Goal: Information Seeking & Learning: Learn about a topic

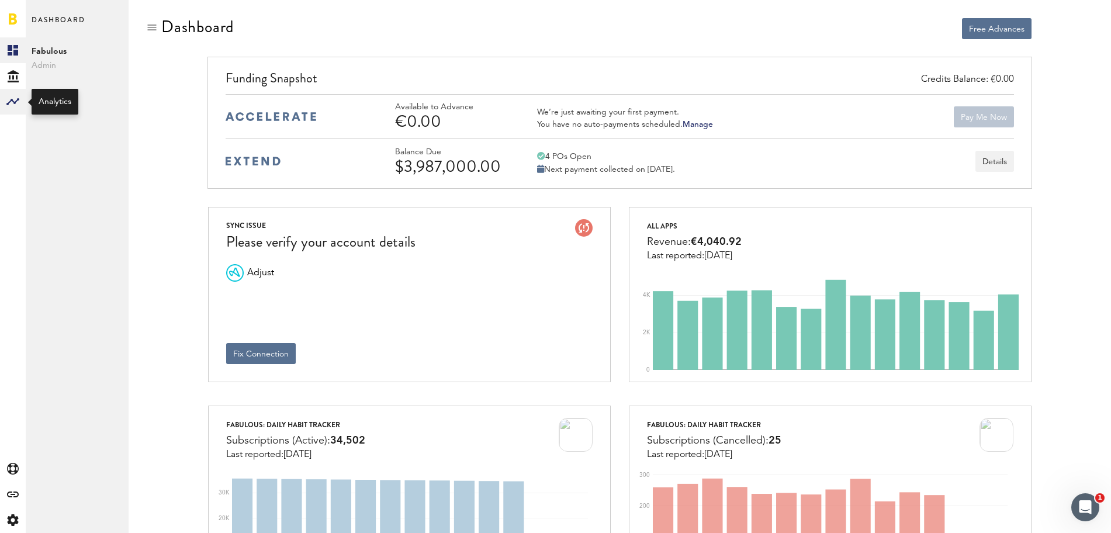
click at [17, 108] on rect at bounding box center [13, 102] width 14 height 14
click at [57, 57] on link "Monetization" at bounding box center [77, 50] width 103 height 26
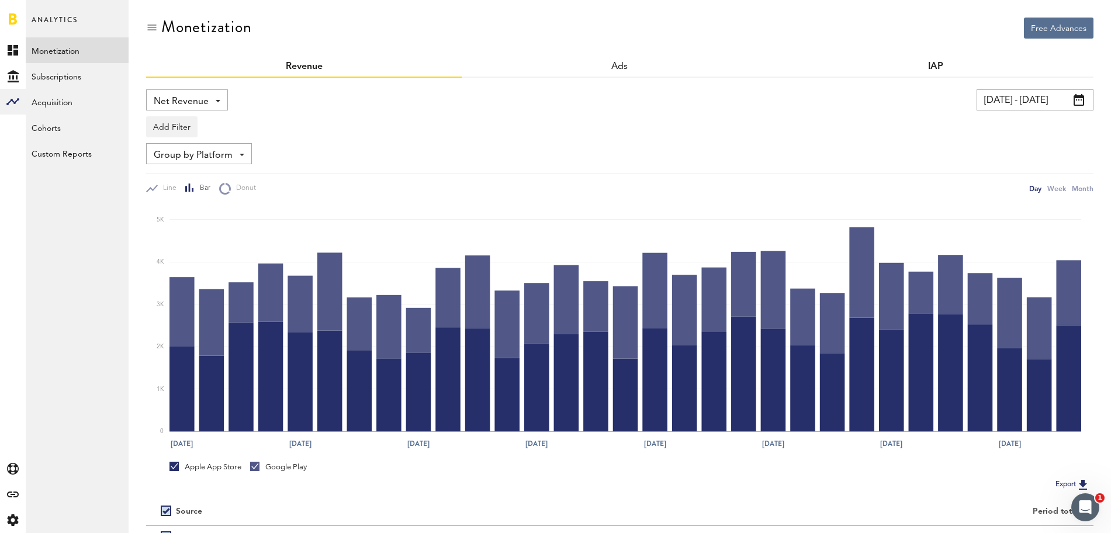
click at [940, 65] on link "IAP" at bounding box center [935, 66] width 15 height 9
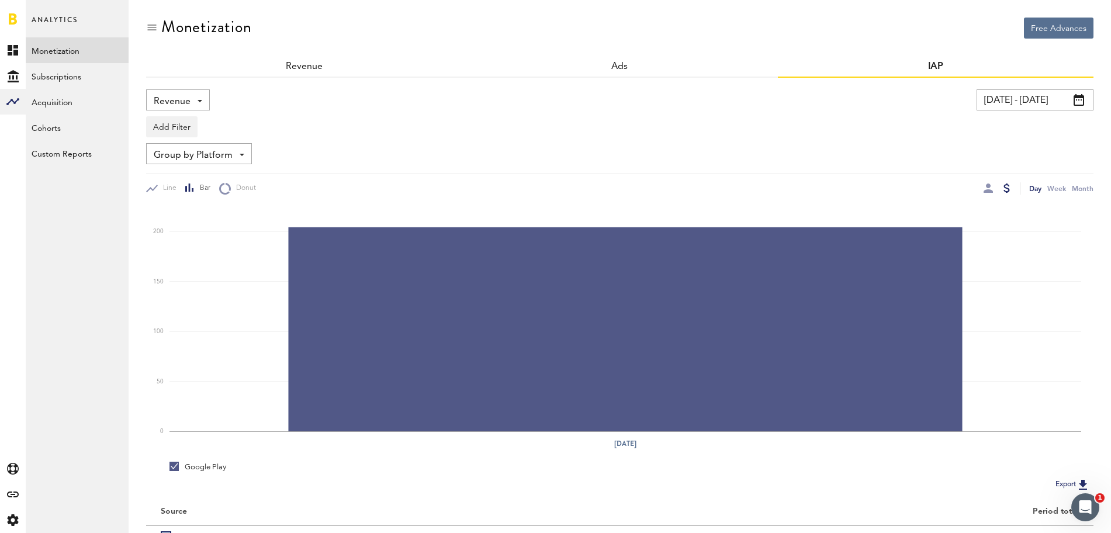
click at [62, 75] on link "Subscriptions" at bounding box center [77, 76] width 103 height 26
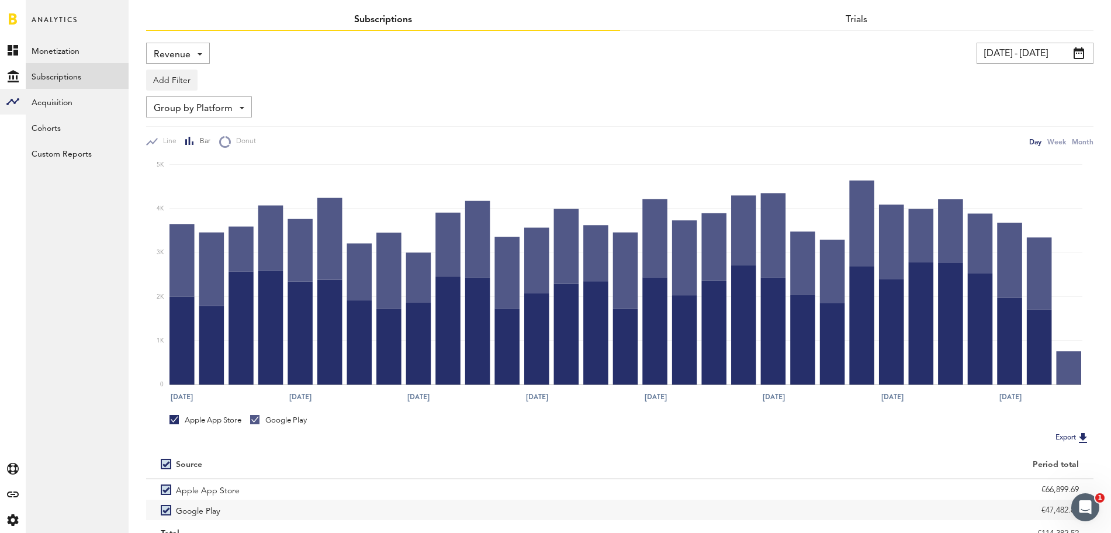
scroll to position [47, 0]
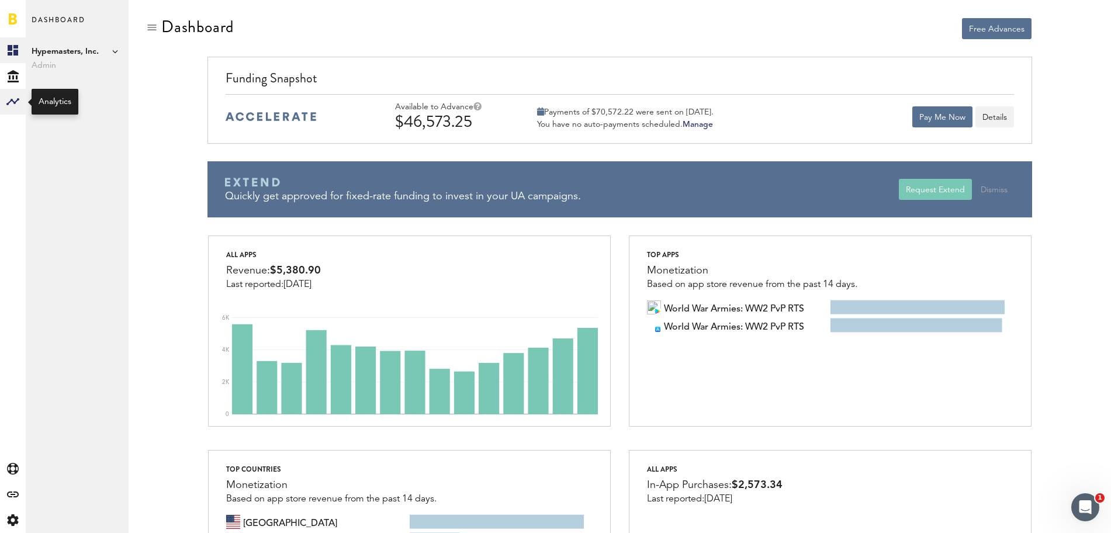
click at [22, 105] on div at bounding box center [13, 102] width 26 height 26
click at [56, 59] on link "Monetization" at bounding box center [77, 50] width 103 height 26
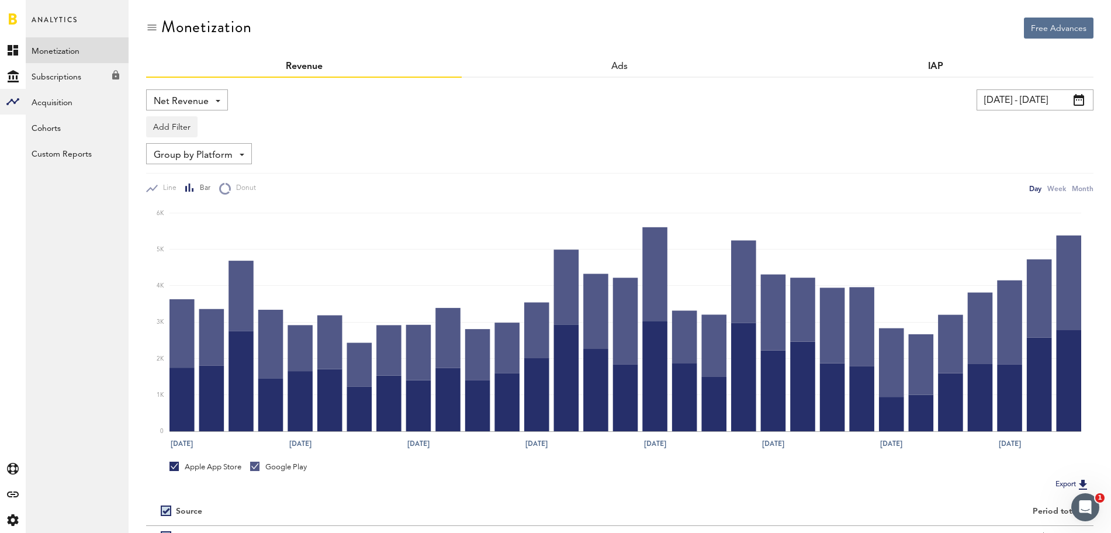
click at [936, 66] on link "IAP" at bounding box center [935, 66] width 15 height 9
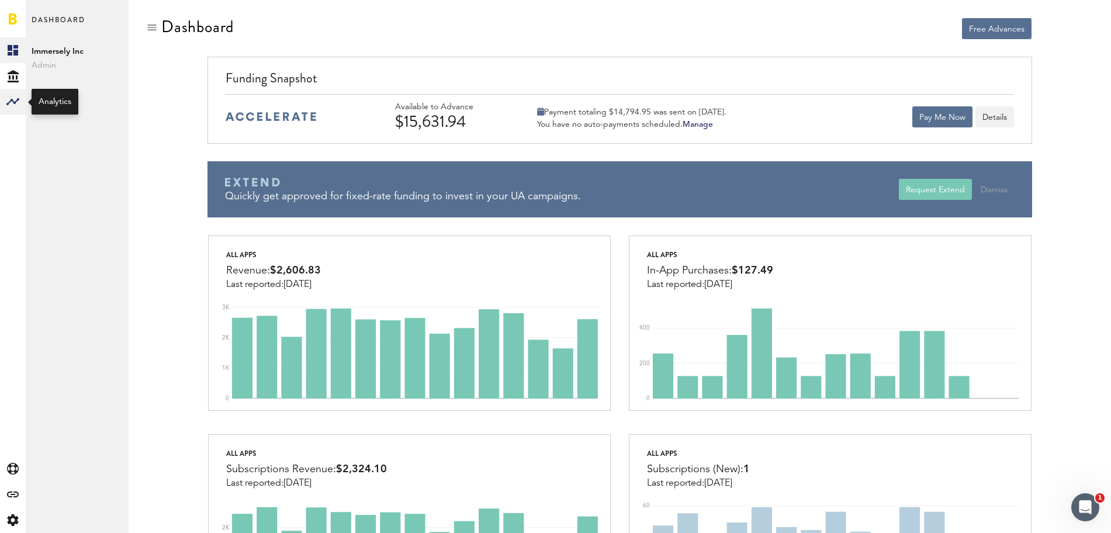
click at [12, 103] on rect at bounding box center [13, 102] width 14 height 14
click at [82, 60] on link "Monetization" at bounding box center [77, 50] width 103 height 26
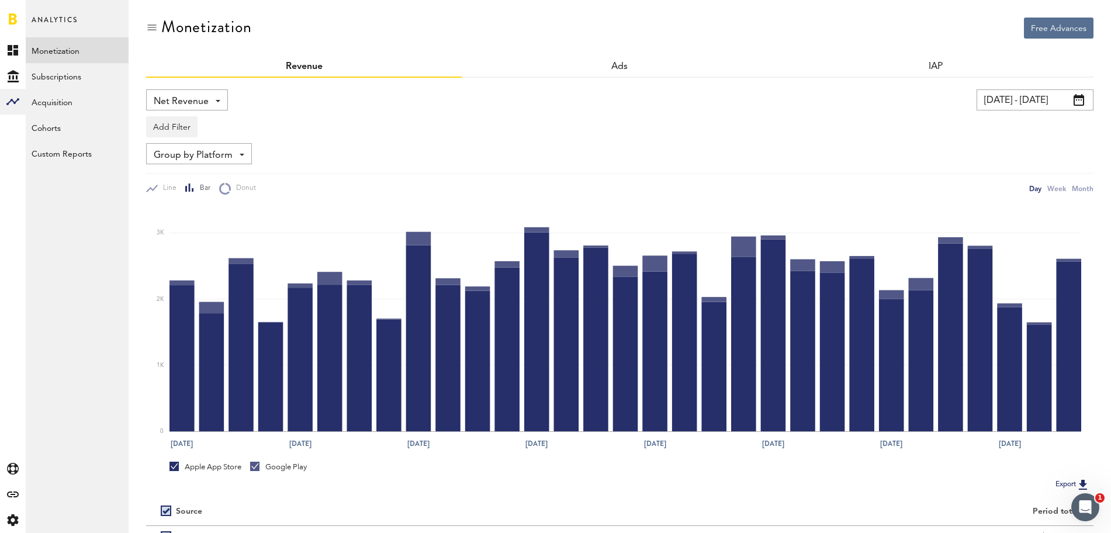
click at [938, 60] on div "IAP" at bounding box center [936, 67] width 316 height 21
click at [938, 68] on link "IAP" at bounding box center [935, 66] width 15 height 9
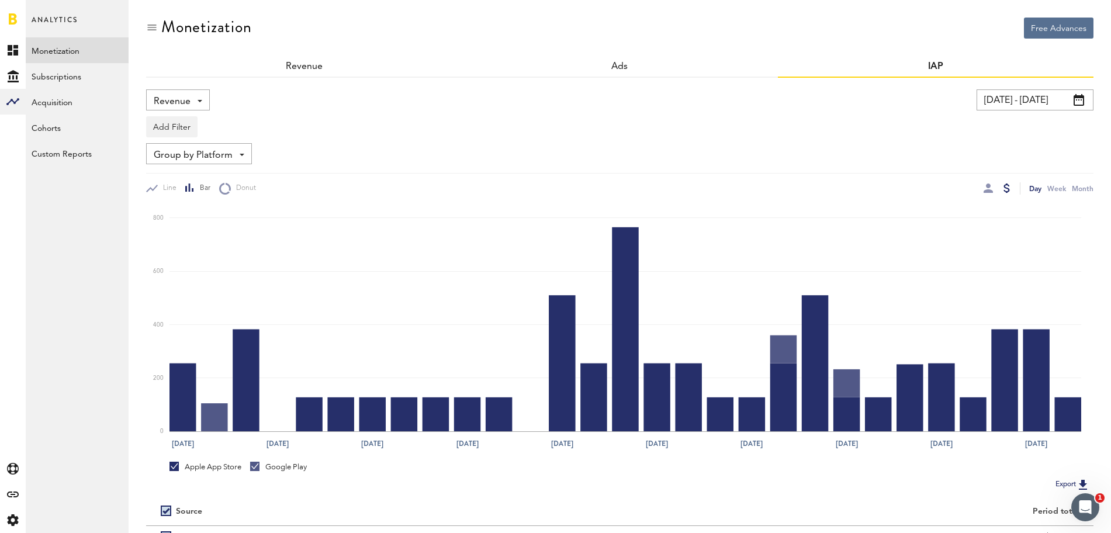
click at [183, 468] on div "Apple App Store" at bounding box center [206, 467] width 72 height 11
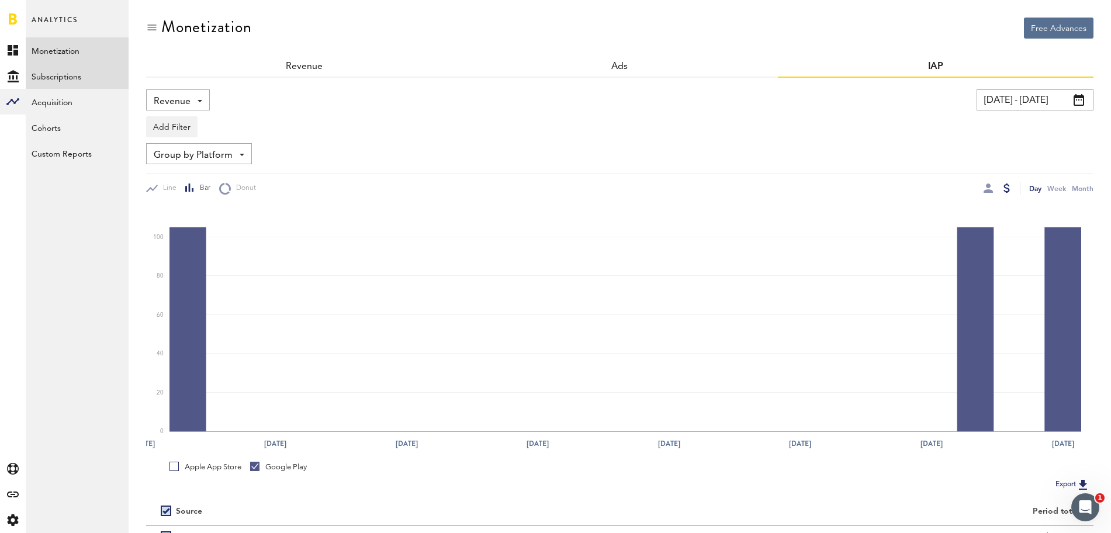
click at [83, 74] on link "Subscriptions" at bounding box center [77, 76] width 103 height 26
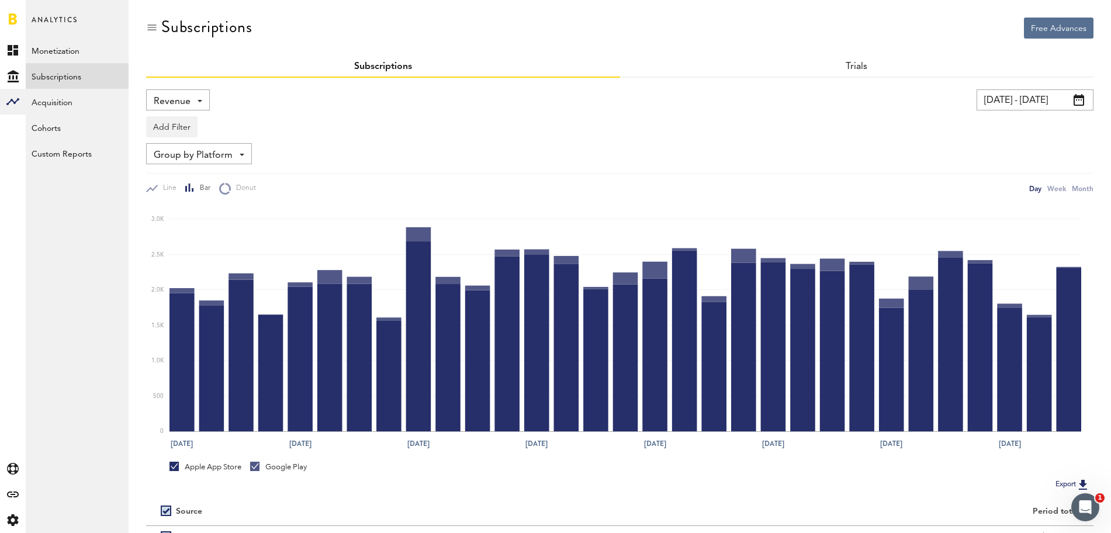
click at [191, 469] on div "Apple App Store" at bounding box center [206, 467] width 72 height 11
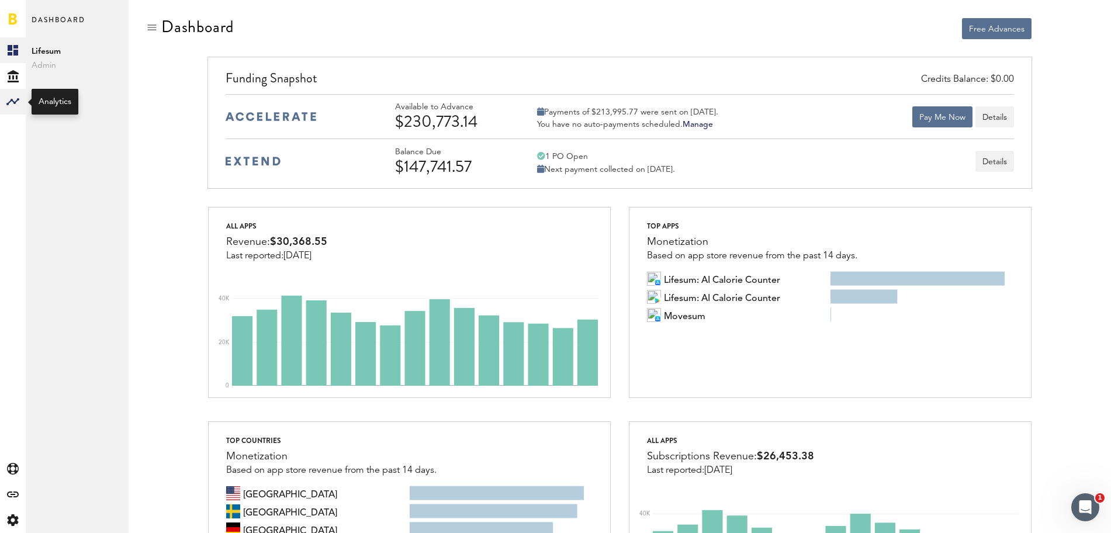
click at [11, 99] on rect at bounding box center [13, 102] width 14 height 14
click at [79, 47] on link "Monetization" at bounding box center [77, 50] width 103 height 26
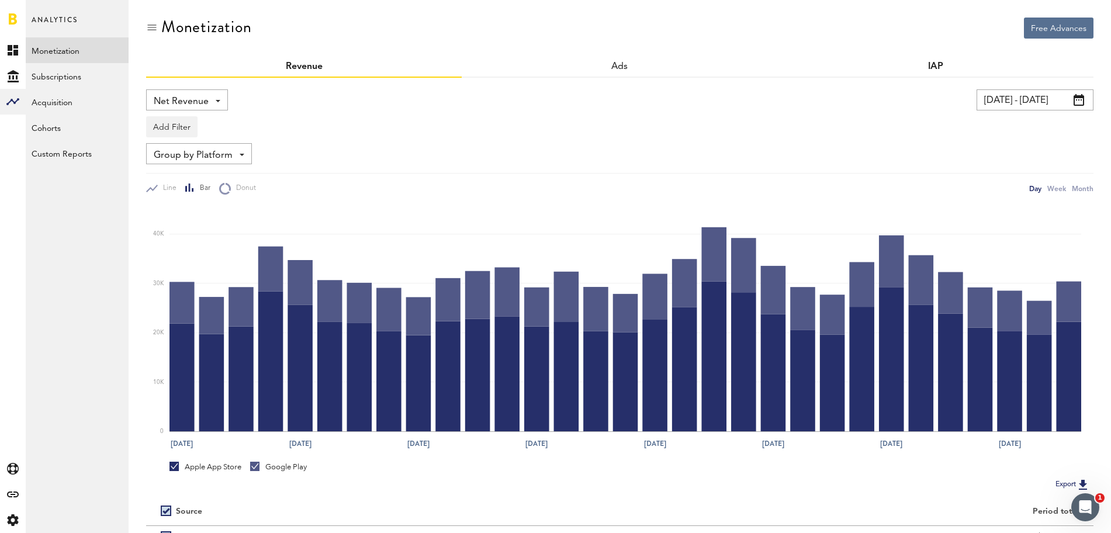
click at [932, 70] on link "IAP" at bounding box center [935, 66] width 15 height 9
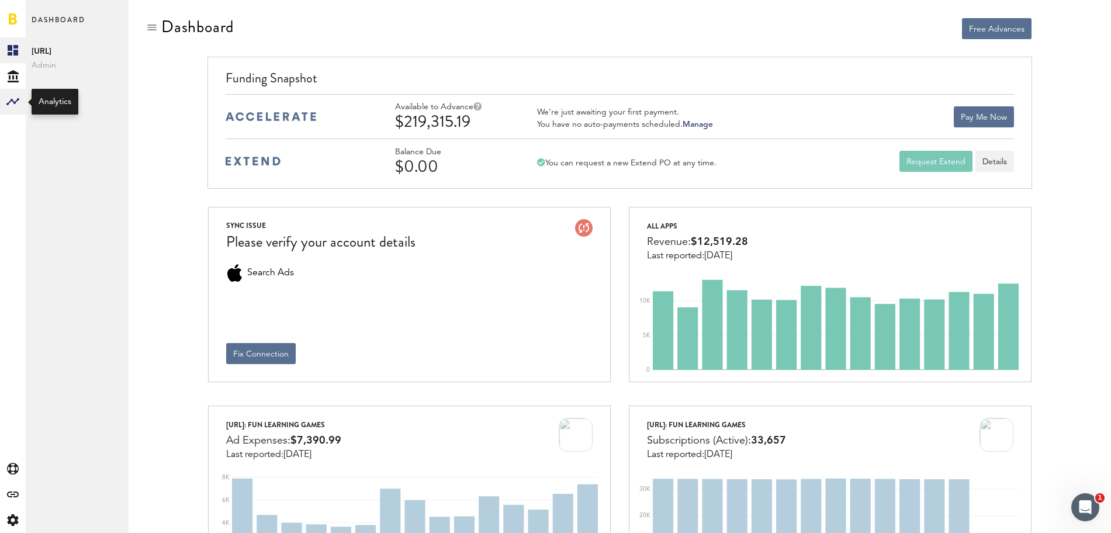
click at [13, 111] on div at bounding box center [13, 102] width 26 height 26
click at [74, 51] on link "Monetization" at bounding box center [77, 50] width 103 height 26
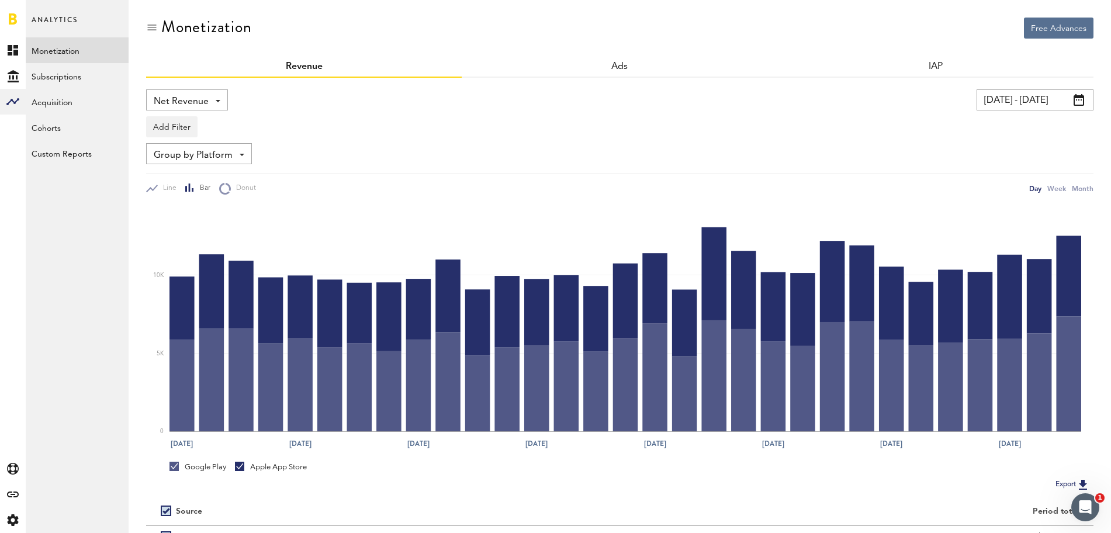
click at [924, 65] on div "IAP" at bounding box center [936, 67] width 316 height 21
click at [934, 66] on link "IAP" at bounding box center [935, 66] width 15 height 9
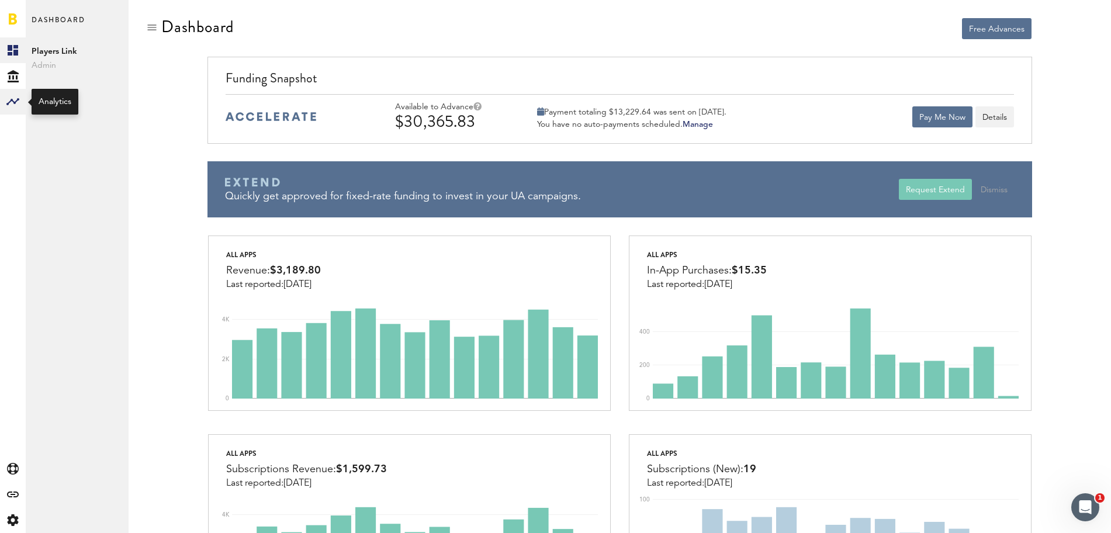
click at [15, 105] on rect at bounding box center [13, 102] width 14 height 14
click at [68, 51] on link "Monetization" at bounding box center [77, 50] width 103 height 26
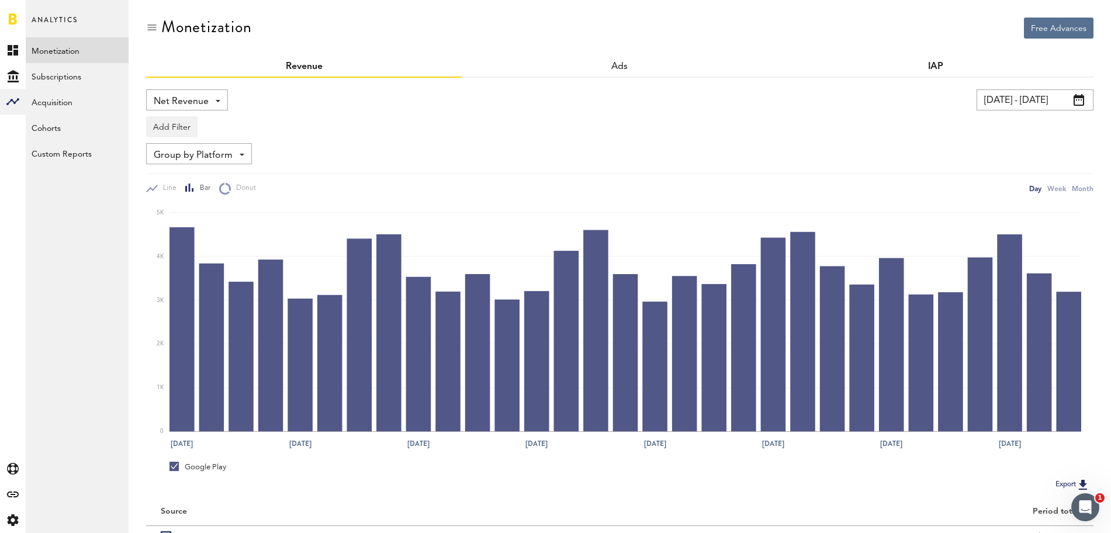
click at [936, 66] on link "IAP" at bounding box center [935, 66] width 15 height 9
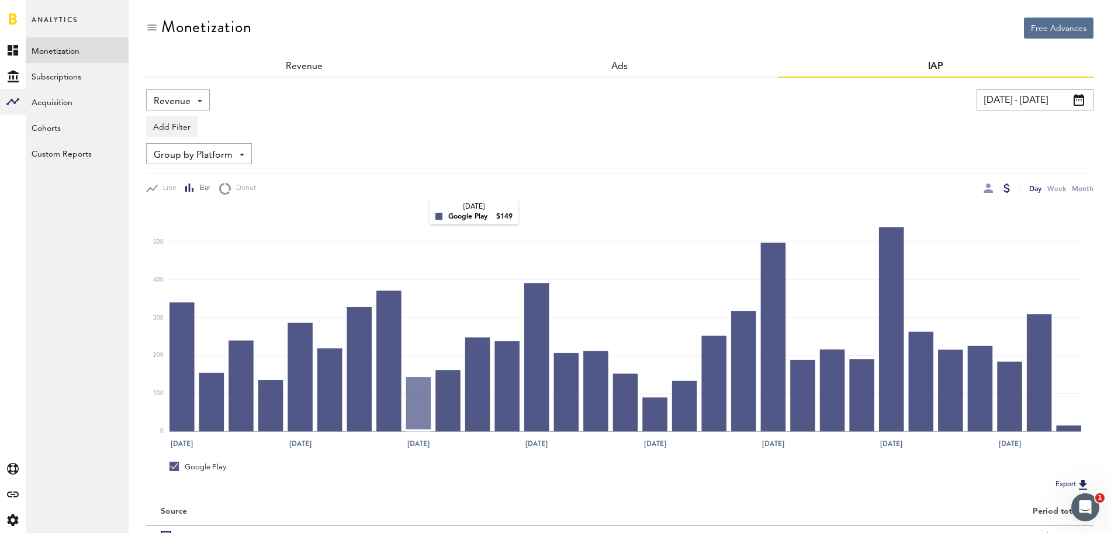
scroll to position [78, 0]
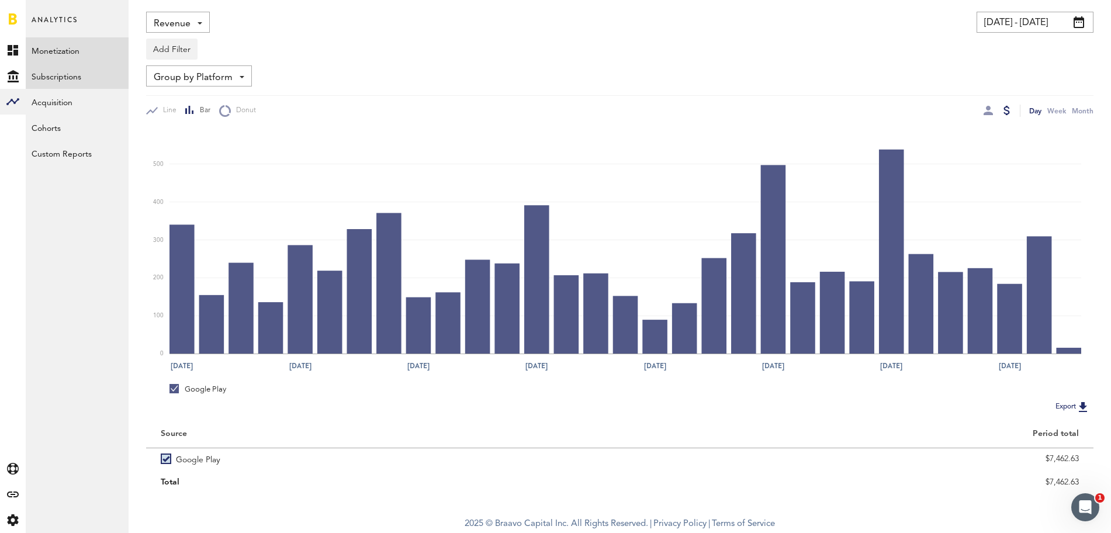
click at [63, 72] on link "Subscriptions" at bounding box center [77, 76] width 103 height 26
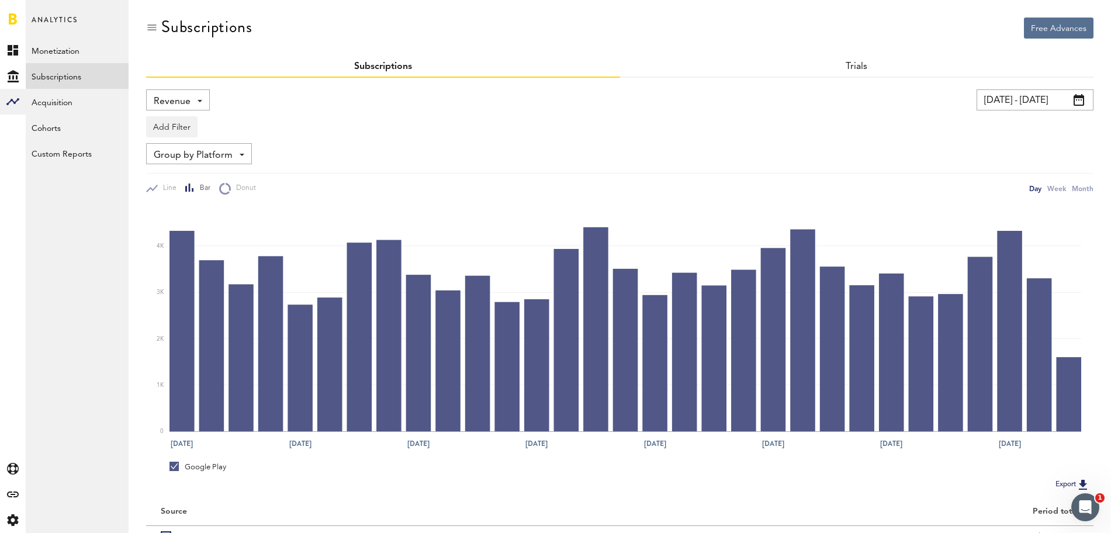
click at [329, 105] on div "Revenue Revenue MRR Actives New Subscriptions Renewals New/Renewals New/Renewal…" at bounding box center [369, 99] width 447 height 21
click at [13, 46] on icon at bounding box center [13, 50] width 11 height 11
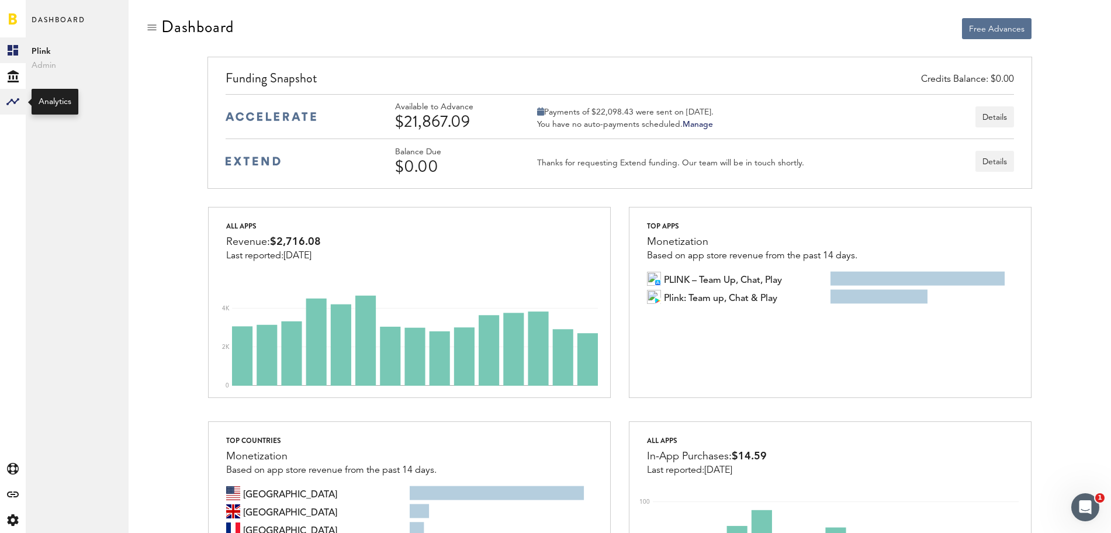
click at [18, 112] on div at bounding box center [13, 102] width 26 height 26
click at [94, 46] on link "Monetization" at bounding box center [77, 50] width 103 height 26
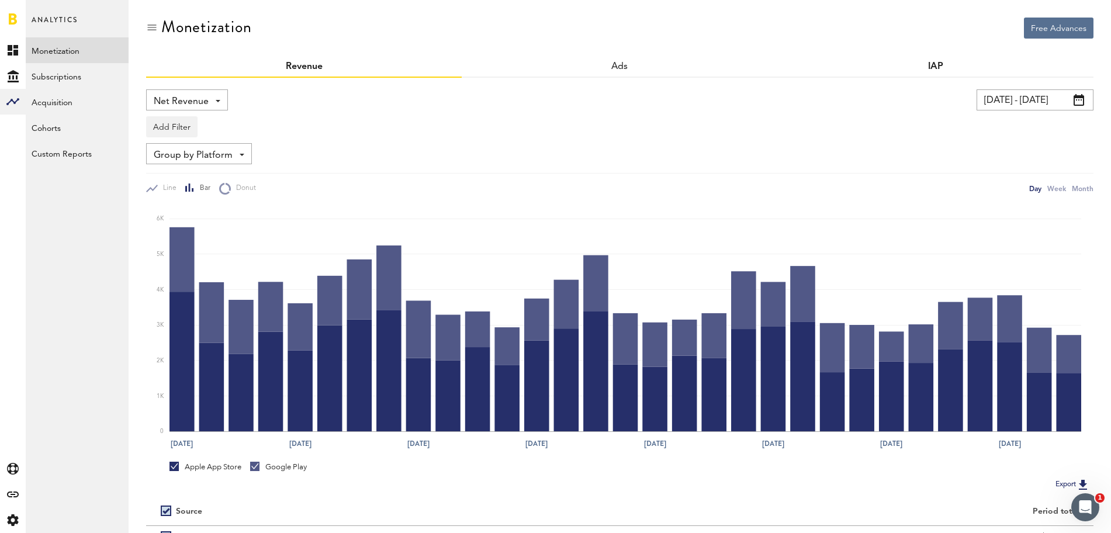
click at [932, 63] on link "IAP" at bounding box center [935, 66] width 15 height 9
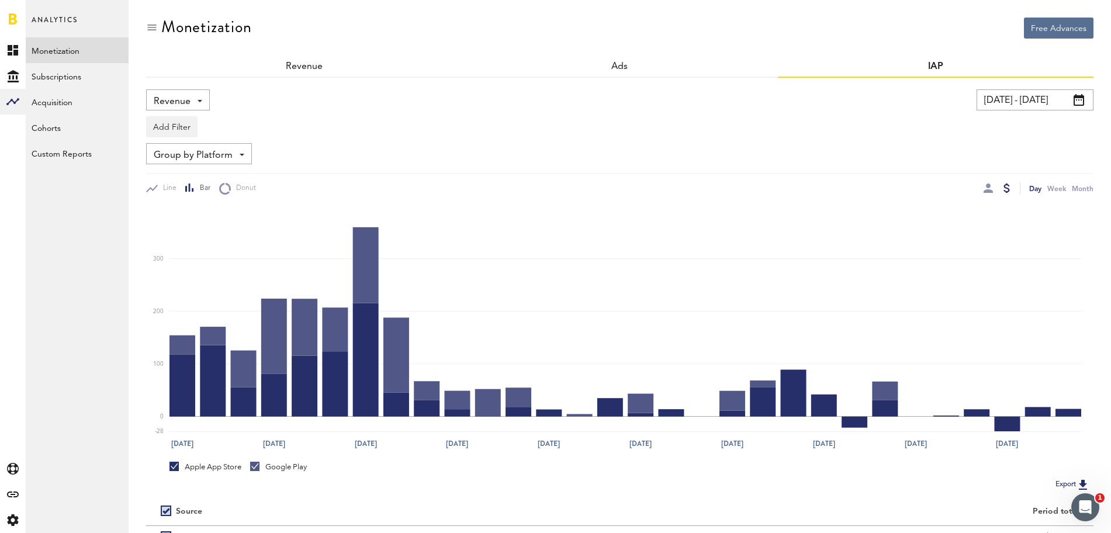
click at [175, 471] on div "Apple App Store" at bounding box center [206, 467] width 72 height 11
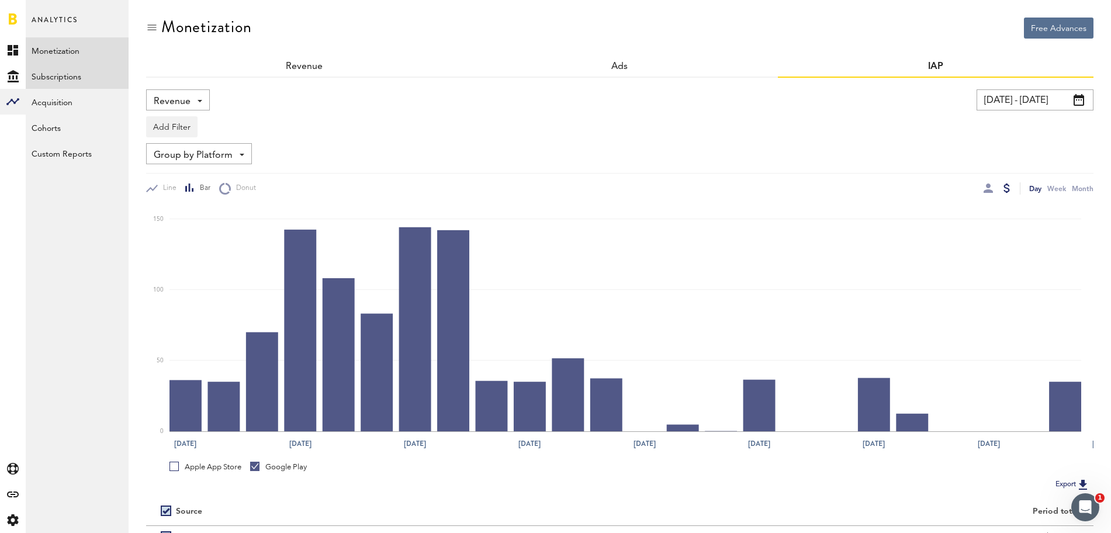
click at [57, 86] on link "Subscriptions" at bounding box center [77, 76] width 103 height 26
